Goal: Check status: Check status

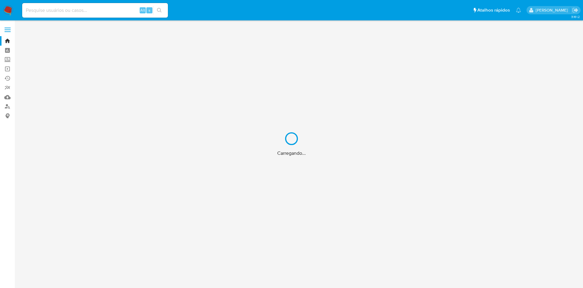
drag, startPoint x: 74, startPoint y: 5, endPoint x: 80, endPoint y: 13, distance: 10.4
click at [74, 5] on div "Carregando..." at bounding box center [291, 144] width 583 height 288
click at [118, 12] on div "Carregando..." at bounding box center [291, 144] width 583 height 288
click at [73, 4] on div "Carregando..." at bounding box center [291, 144] width 583 height 288
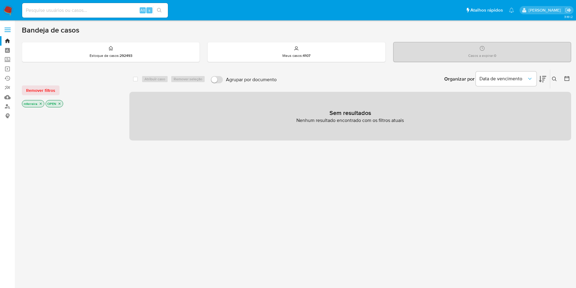
click at [67, 11] on input at bounding box center [95, 10] width 146 height 8
paste input "B2AHMsSQlyoaH81gBvcn0o5n"
type input "B2AHMsSQlyoaH81gBvcn0o5n"
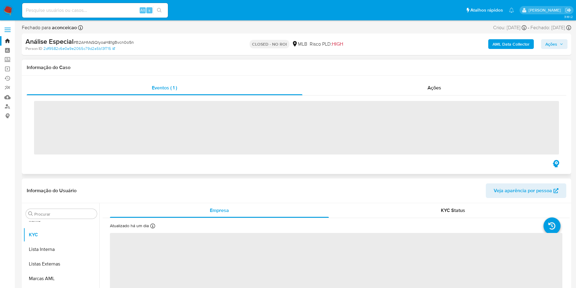
scroll to position [315, 0]
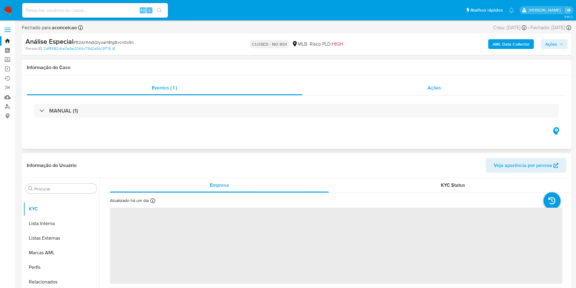
drag, startPoint x: 437, startPoint y: 84, endPoint x: 437, endPoint y: 87, distance: 3.1
click at [437, 83] on div "Ações" at bounding box center [435, 88] width 264 height 15
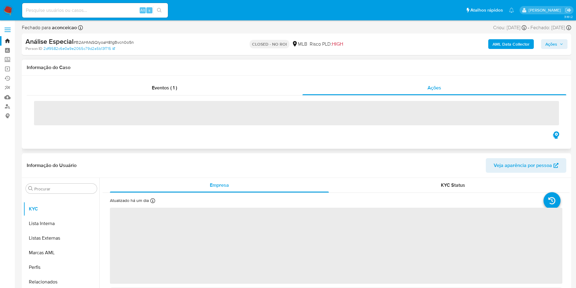
select select "10"
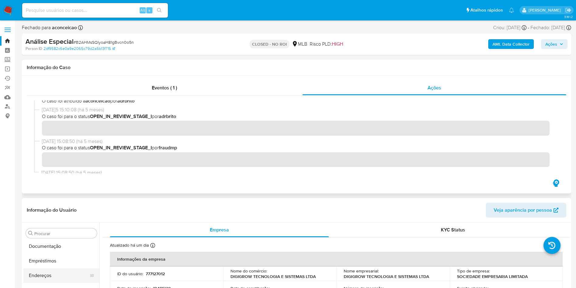
scroll to position [0, 0]
click at [53, 260] on button "Anexos" at bounding box center [58, 262] width 71 height 15
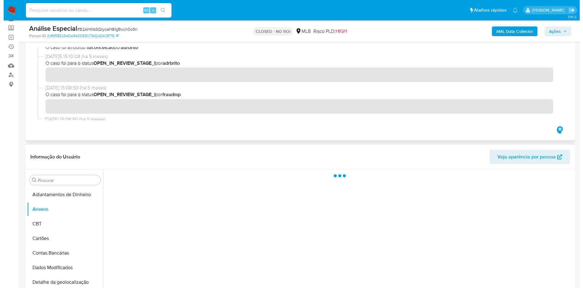
scroll to position [46, 0]
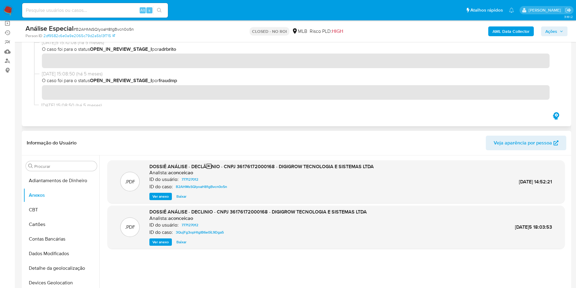
click at [163, 193] on span "Ver anexo" at bounding box center [160, 196] width 16 height 6
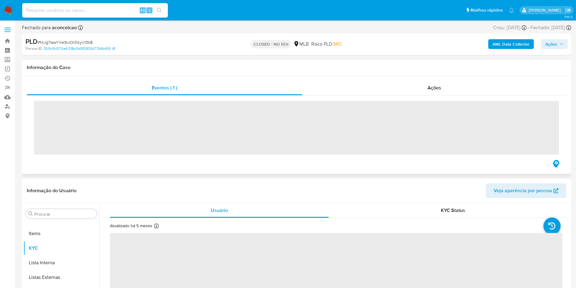
scroll to position [315, 0]
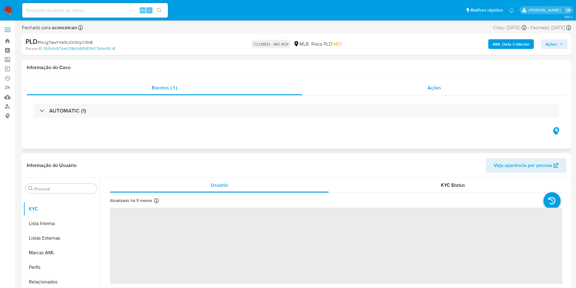
click at [419, 93] on div "Ações" at bounding box center [435, 88] width 264 height 15
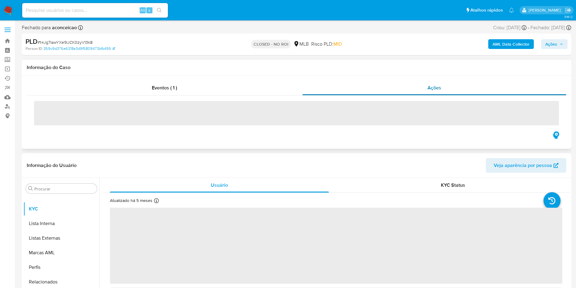
click at [419, 93] on div "Ações" at bounding box center [435, 88] width 264 height 15
select select "10"
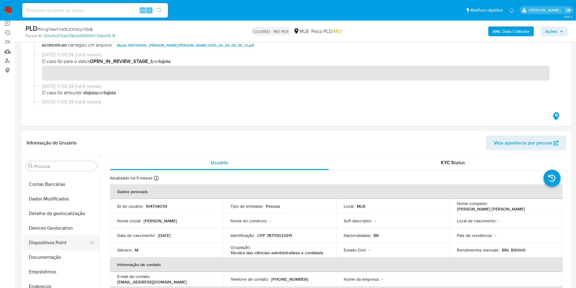
scroll to position [0, 0]
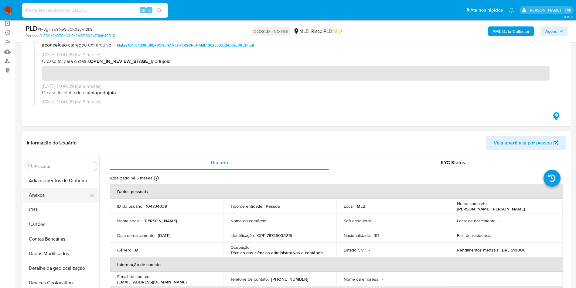
click at [46, 199] on button "Anexos" at bounding box center [58, 195] width 71 height 15
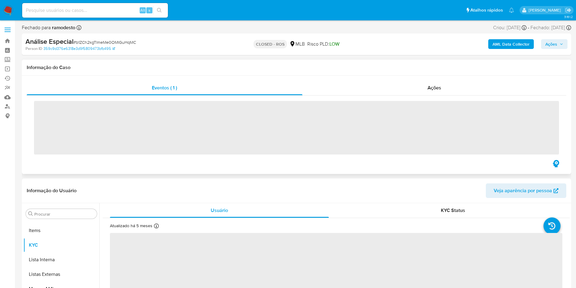
scroll to position [315, 0]
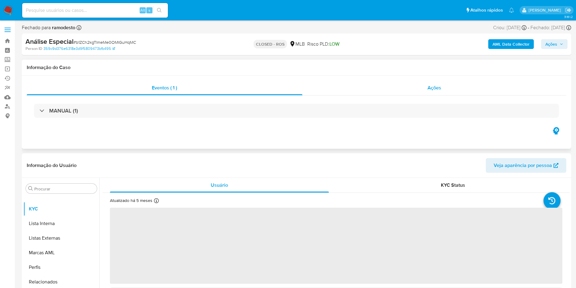
click at [439, 86] on span "Ações" at bounding box center [435, 87] width 14 height 7
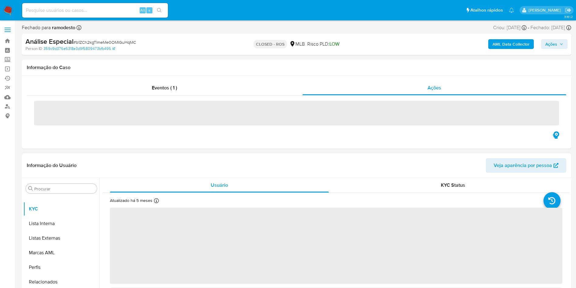
select select "10"
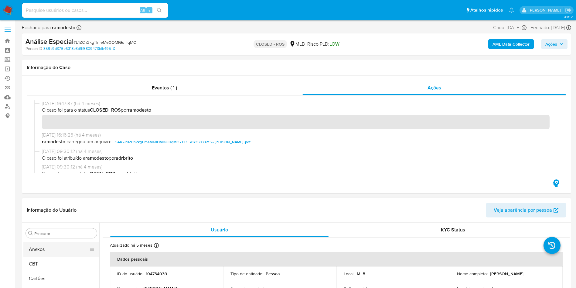
scroll to position [0, 0]
click at [46, 260] on button "Anexos" at bounding box center [58, 262] width 71 height 15
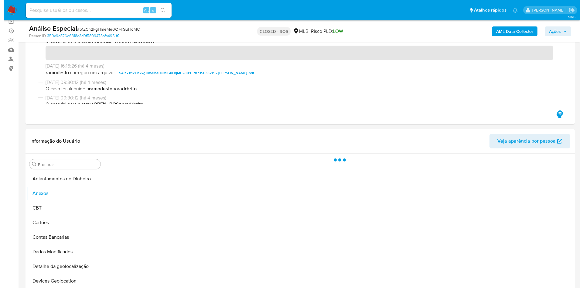
scroll to position [91, 0]
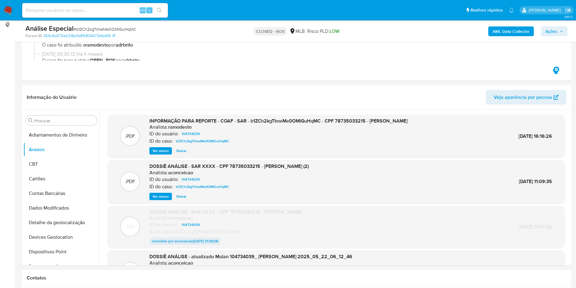
click at [158, 148] on span "Ver anexo" at bounding box center [160, 151] width 16 height 6
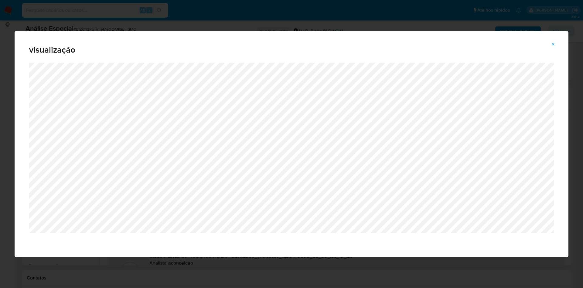
drag, startPoint x: 553, startPoint y: 43, endPoint x: 526, endPoint y: 62, distance: 32.0
click at [553, 43] on icon "Attachment preview" at bounding box center [553, 44] width 5 height 5
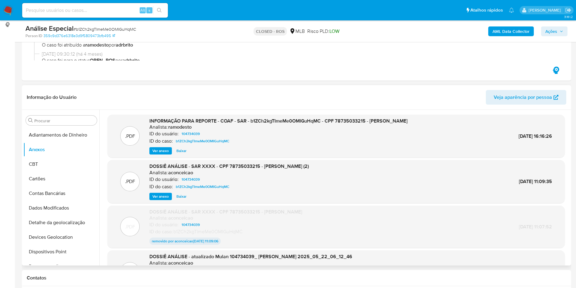
click at [163, 193] on span "Ver anexo" at bounding box center [160, 196] width 16 height 6
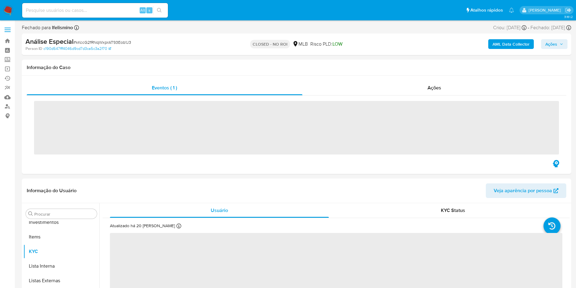
scroll to position [315, 0]
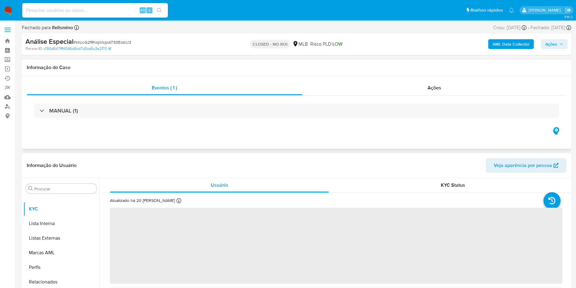
select select "10"
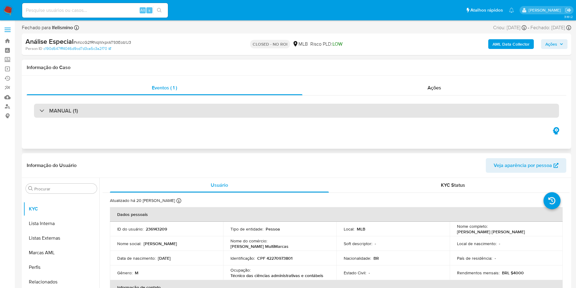
click at [63, 112] on h3 "MANUAL (1)" at bounding box center [63, 110] width 29 height 7
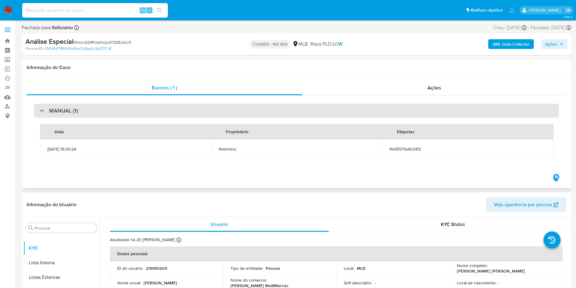
click at [63, 112] on h3 "MANUAL (1)" at bounding box center [63, 110] width 29 height 7
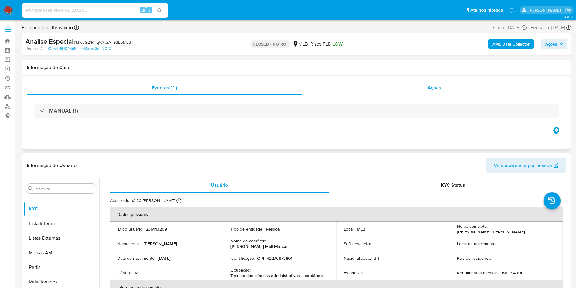
click at [442, 81] on div "Ações" at bounding box center [435, 88] width 264 height 15
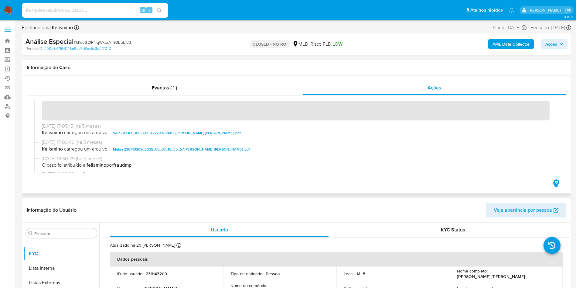
scroll to position [0, 0]
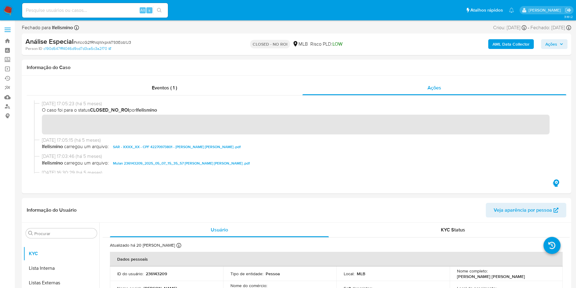
click at [560, 46] on icon "button" at bounding box center [562, 44] width 4 height 4
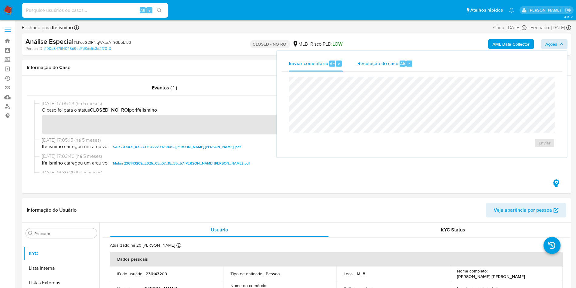
click at [384, 65] on span "Resolução do caso" at bounding box center [378, 63] width 41 height 7
click at [326, 63] on span "Enviar comentário" at bounding box center [308, 63] width 39 height 7
click at [197, 77] on div "Eventos ( 1 ) Ações" at bounding box center [297, 135] width 550 height 118
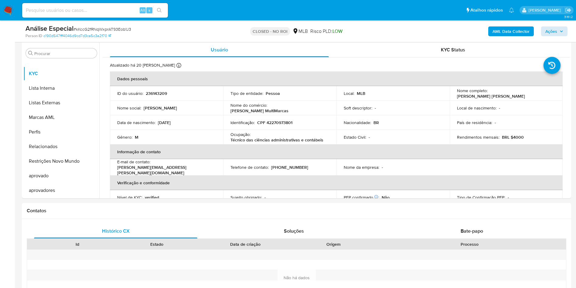
scroll to position [159, 0]
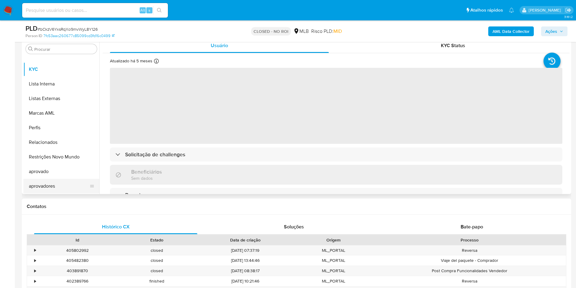
scroll to position [137, 0]
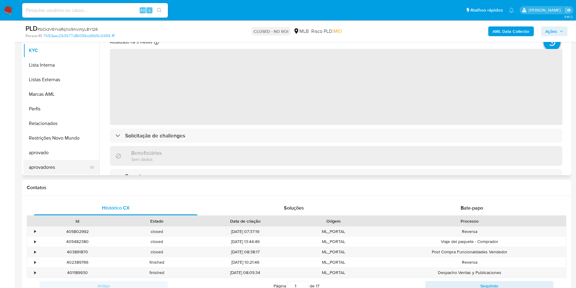
select select "10"
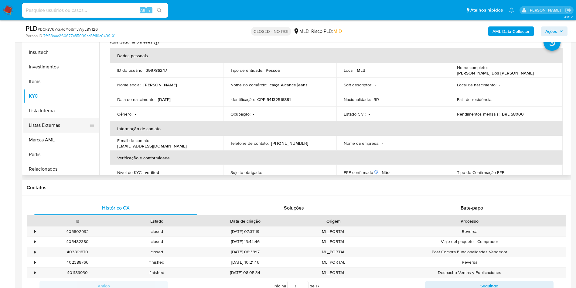
scroll to position [133, 0]
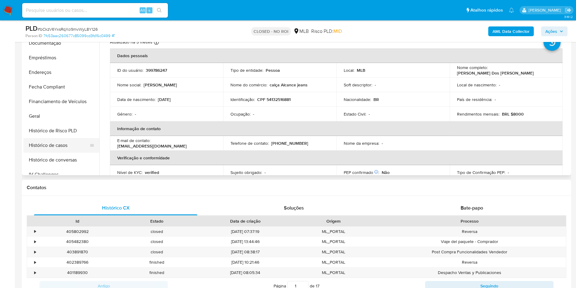
click at [63, 143] on button "Histórico de casos" at bounding box center [58, 145] width 71 height 15
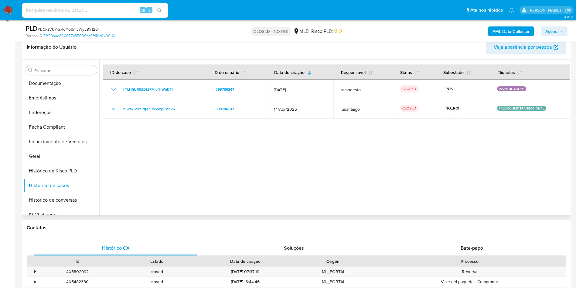
scroll to position [96, 0]
